Goal: Task Accomplishment & Management: Manage account settings

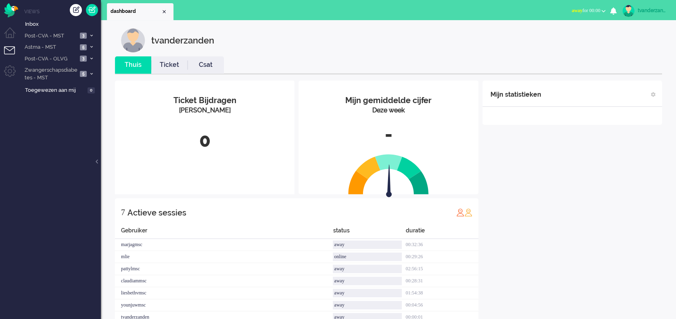
click at [593, 12] on span "away for 00:00" at bounding box center [585, 11] width 29 height 6
click at [648, 11] on div "tvanderzanden" at bounding box center [652, 10] width 30 height 8
click at [636, 55] on link "Instellingen" at bounding box center [641, 54] width 60 height 8
select select
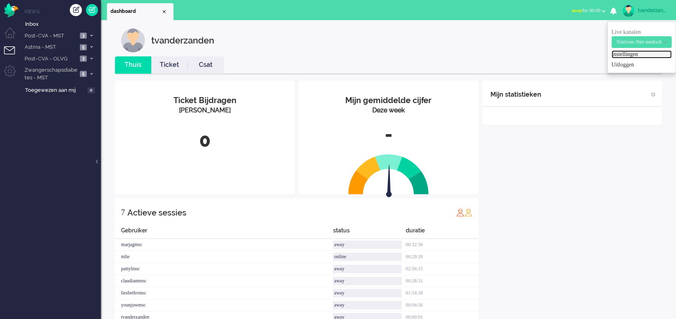
select select
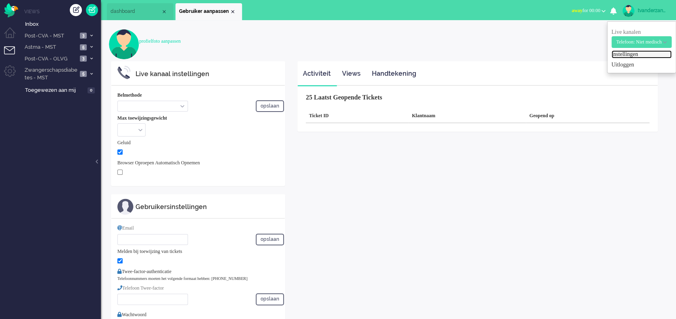
select select "inbound-new"
type input "[PHONE_NUMBER]"
checkbox input "true"
type input "[PERSON_NAME][EMAIL_ADDRESS][DOMAIN_NAME]"
checkbox input "true"
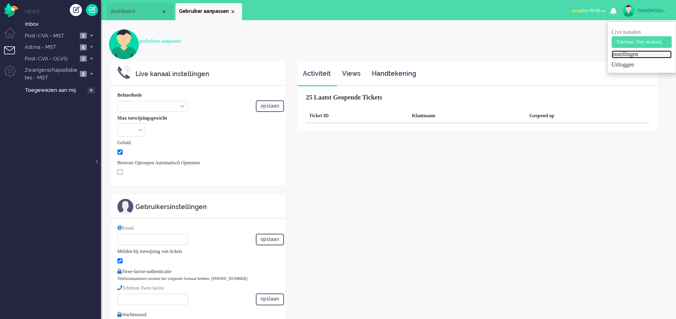
type input "[PHONE_NUMBER]"
select select "nl"
select select "en_GB"
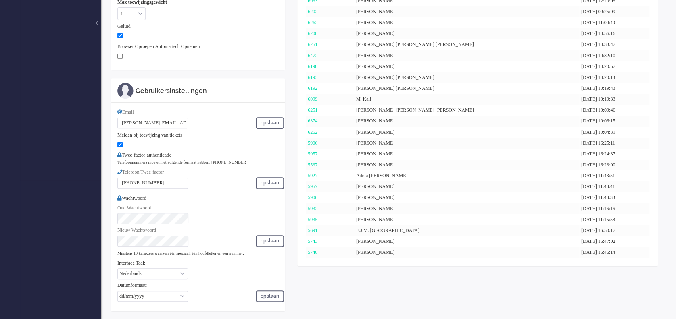
scroll to position [140, 0]
click at [265, 289] on button "opslaan" at bounding box center [270, 295] width 28 height 12
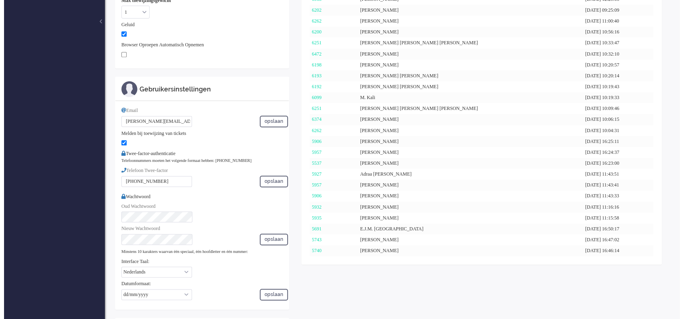
scroll to position [0, 0]
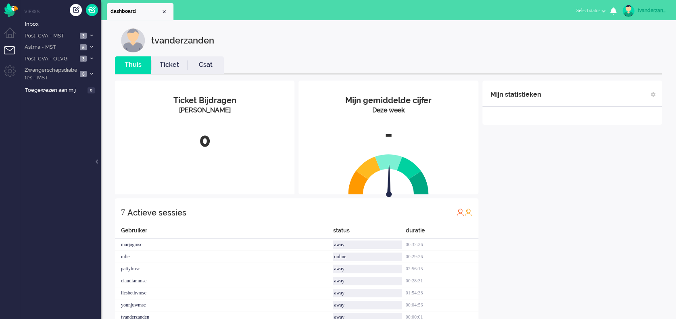
click at [595, 12] on span "Select status" at bounding box center [588, 11] width 24 height 6
click at [574, 23] on link "Away" at bounding box center [572, 27] width 64 height 9
click at [650, 12] on div "tvanderzanden" at bounding box center [652, 10] width 30 height 8
click at [629, 52] on link "Instellingen" at bounding box center [641, 54] width 60 height 8
select select
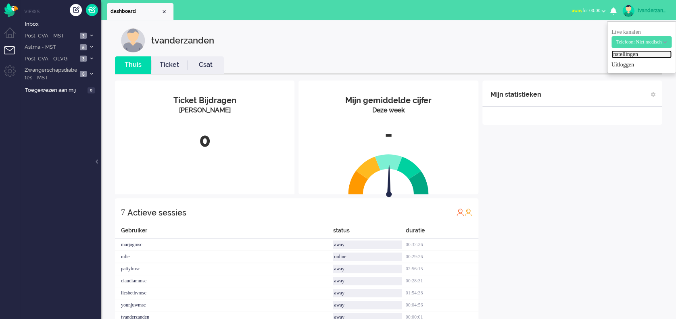
select select
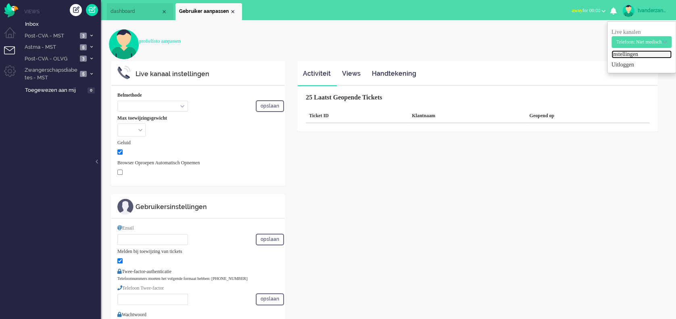
select select "inbound-new"
type input "[PHONE_NUMBER]"
checkbox input "true"
type input "[PERSON_NAME][EMAIL_ADDRESS][DOMAIN_NAME]"
checkbox input "true"
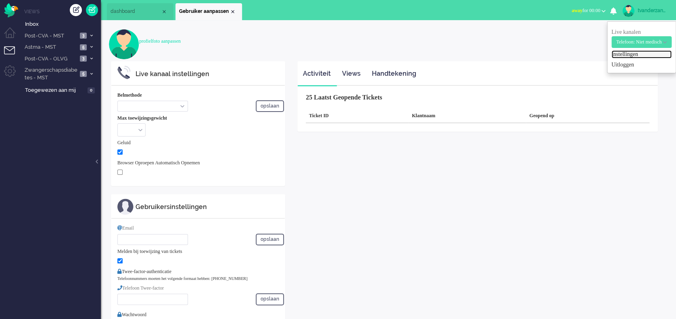
type input "[PHONE_NUMBER]"
select select "nl"
select select "en_GB"
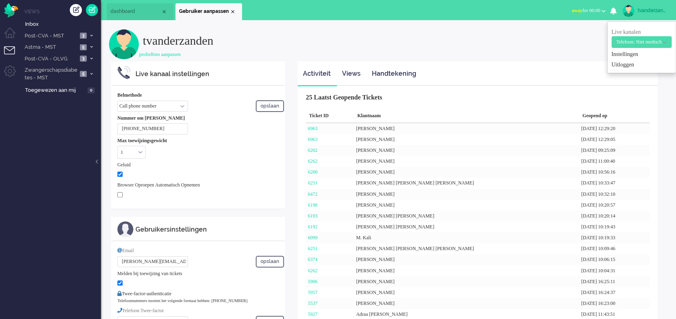
click at [590, 10] on span "away for 00:00" at bounding box center [585, 11] width 29 height 6
